Goal: Task Accomplishment & Management: Manage account settings

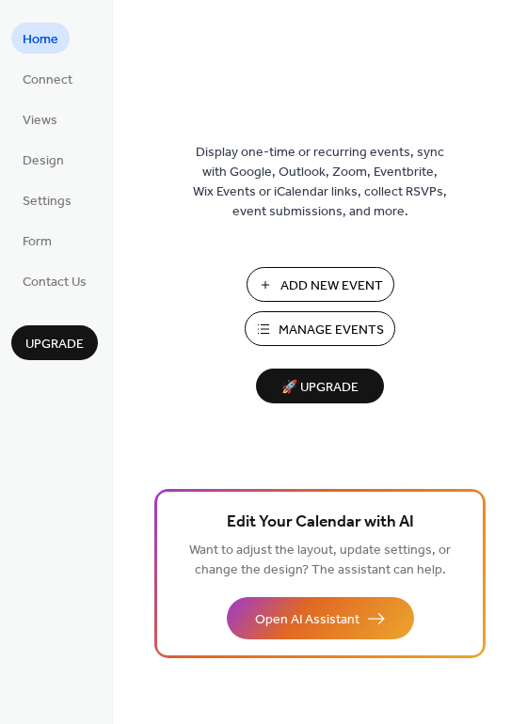
click at [342, 328] on span "Manage Events" at bounding box center [330, 331] width 105 height 20
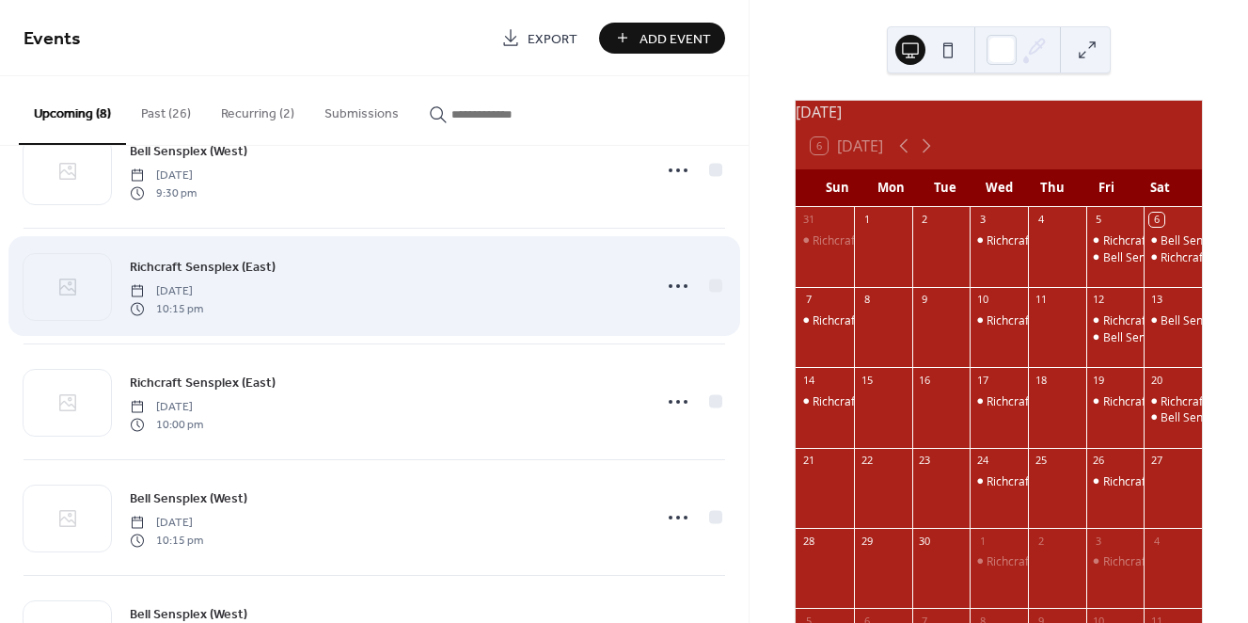
scroll to position [72, 0]
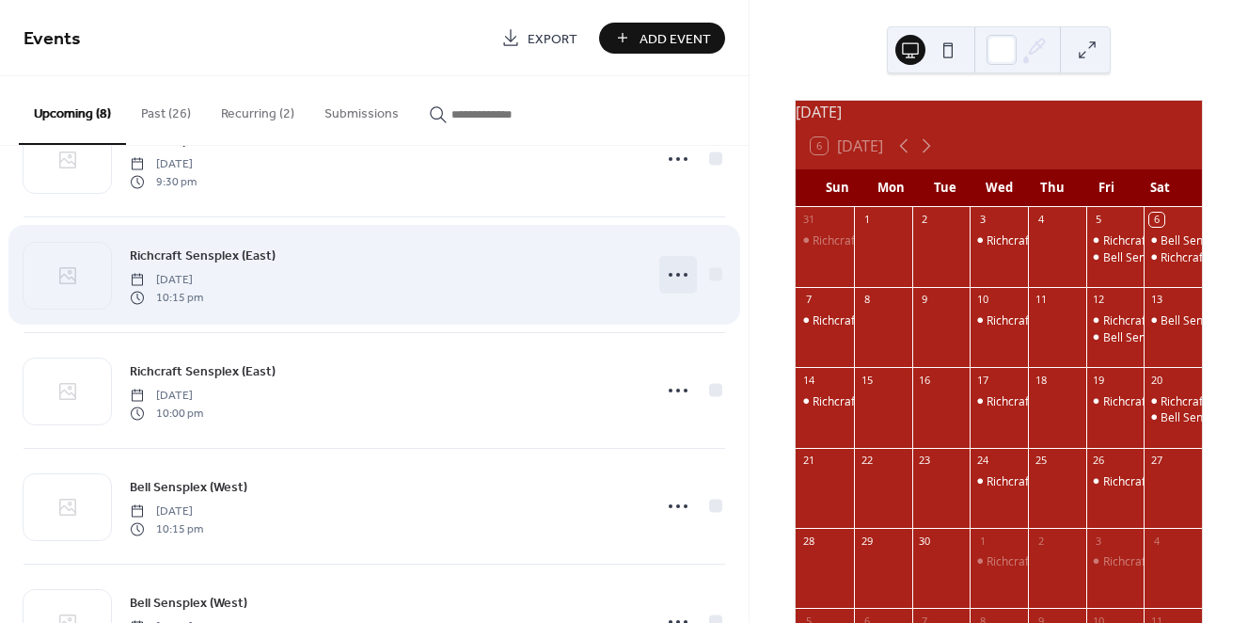
click at [676, 275] on circle at bounding box center [678, 275] width 4 height 4
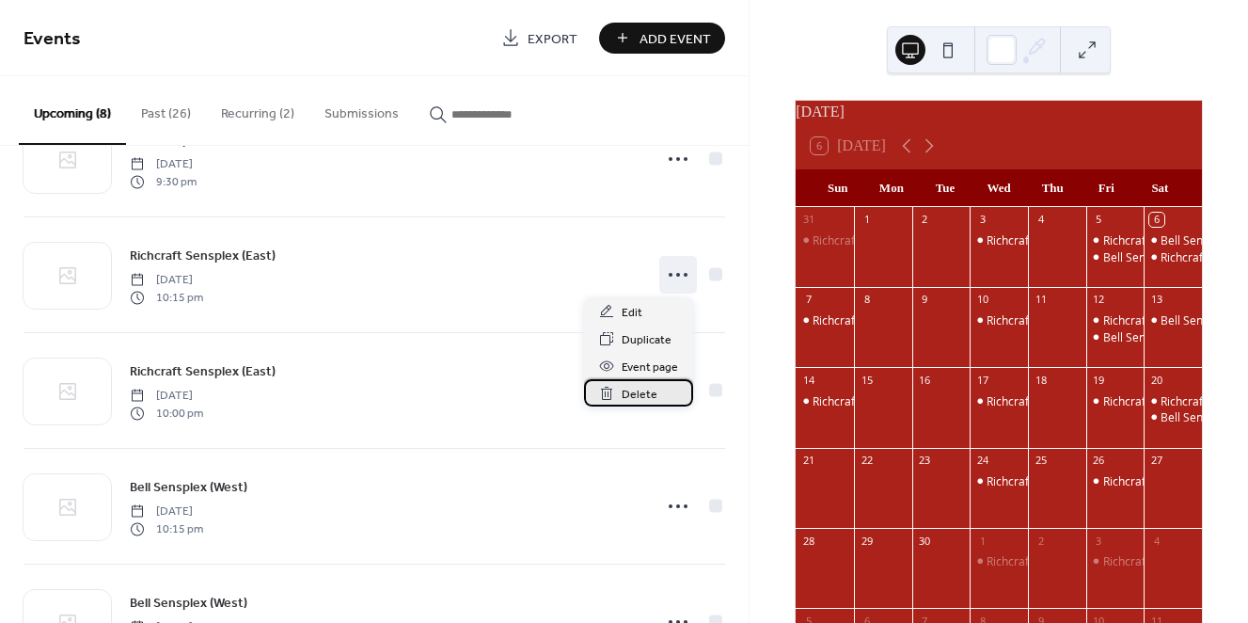
click at [645, 397] on span "Delete" at bounding box center [640, 395] width 36 height 20
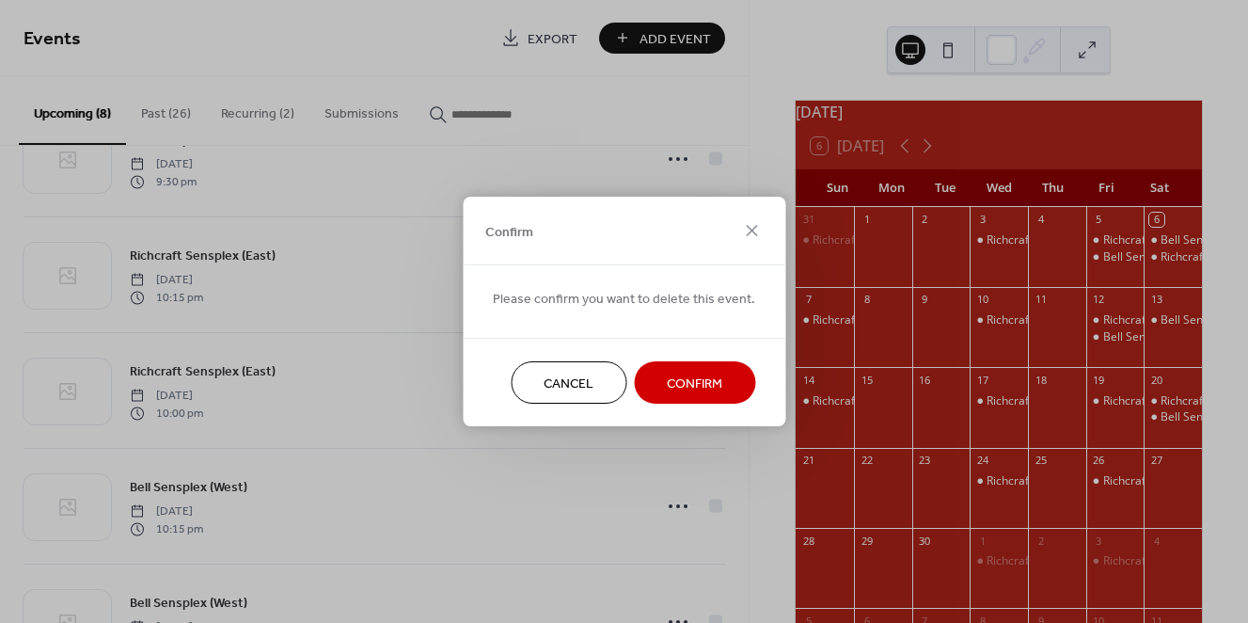
click at [668, 388] on span "Confirm" at bounding box center [695, 384] width 56 height 20
